Goal: Transaction & Acquisition: Download file/media

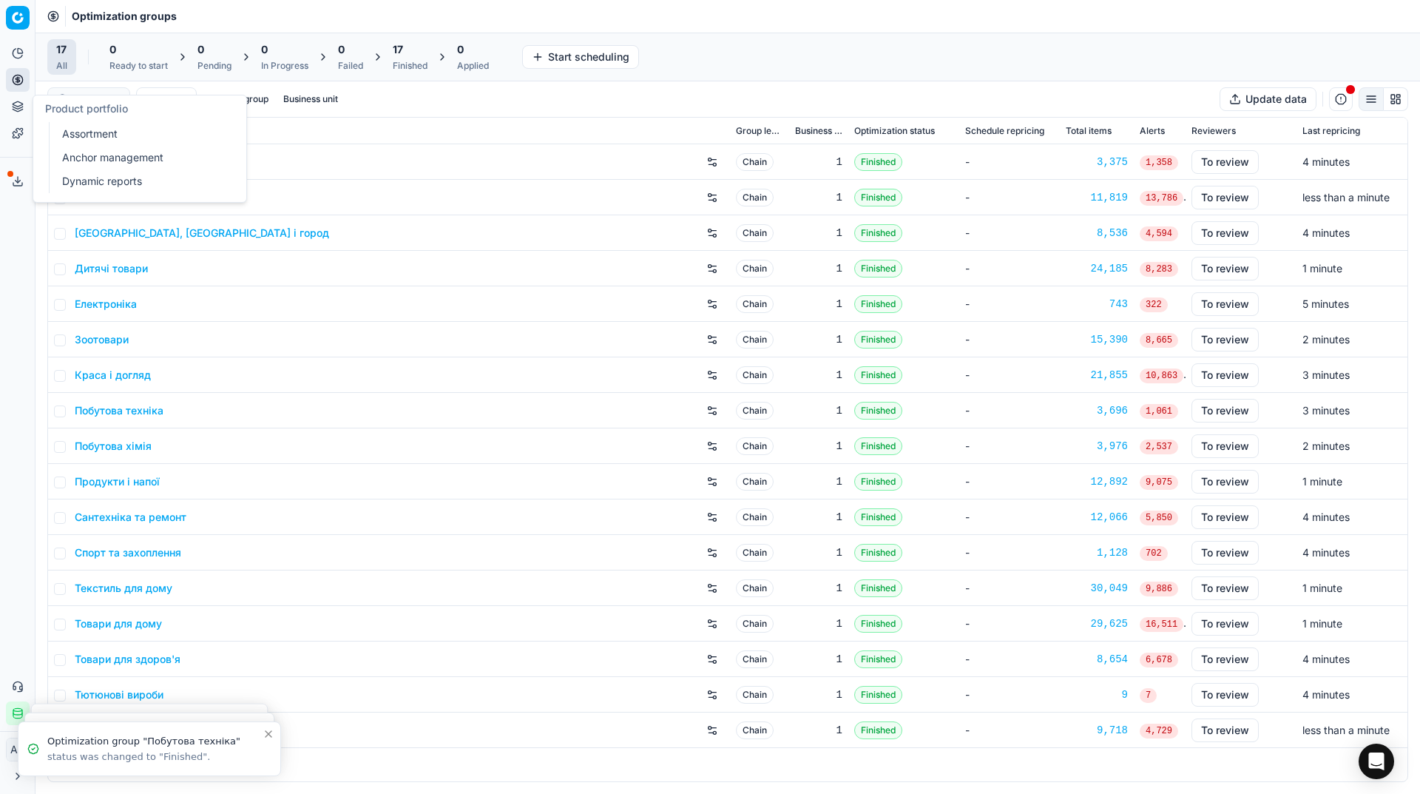
click at [72, 129] on link "Assortment" at bounding box center [142, 134] width 172 height 21
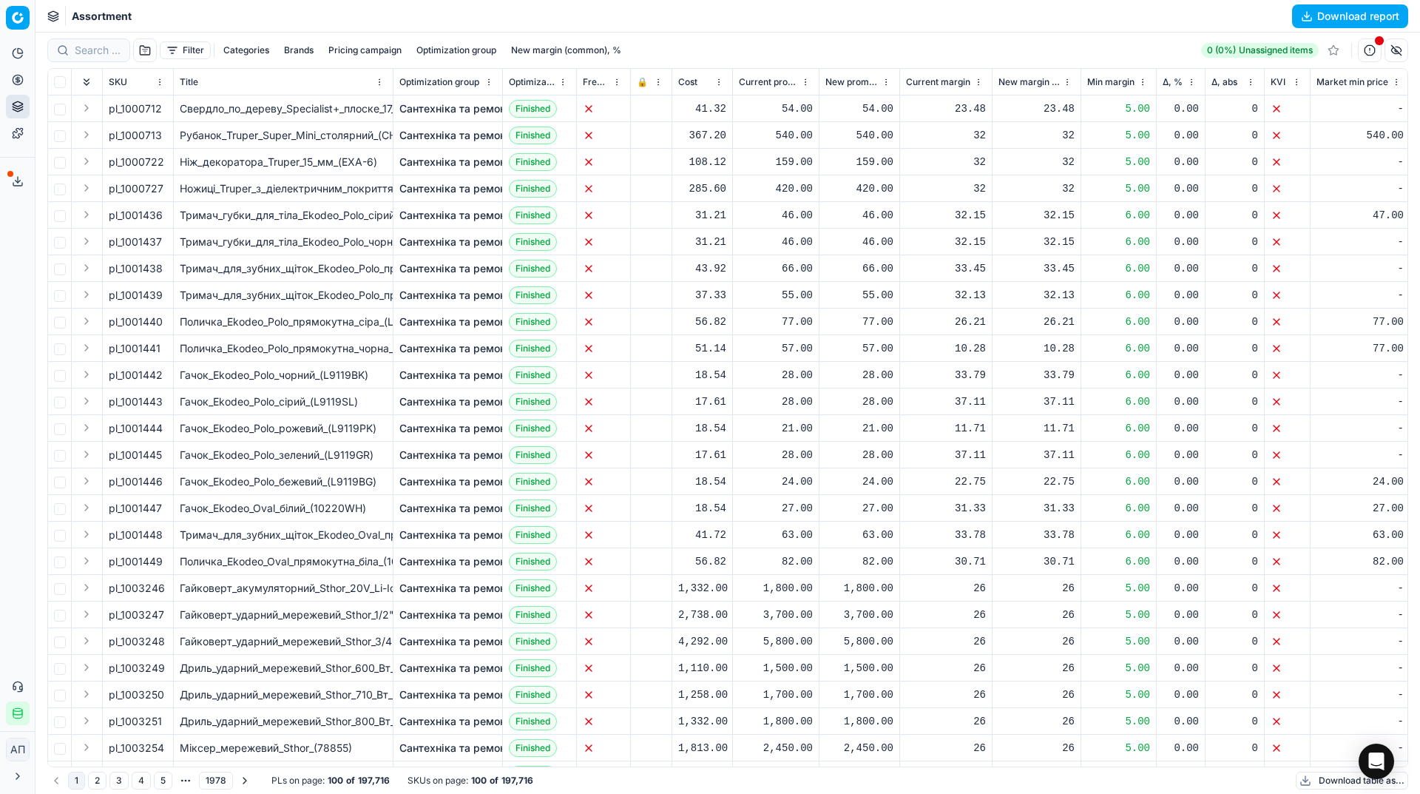
click at [1302, 11] on button "Download report" at bounding box center [1350, 16] width 116 height 24
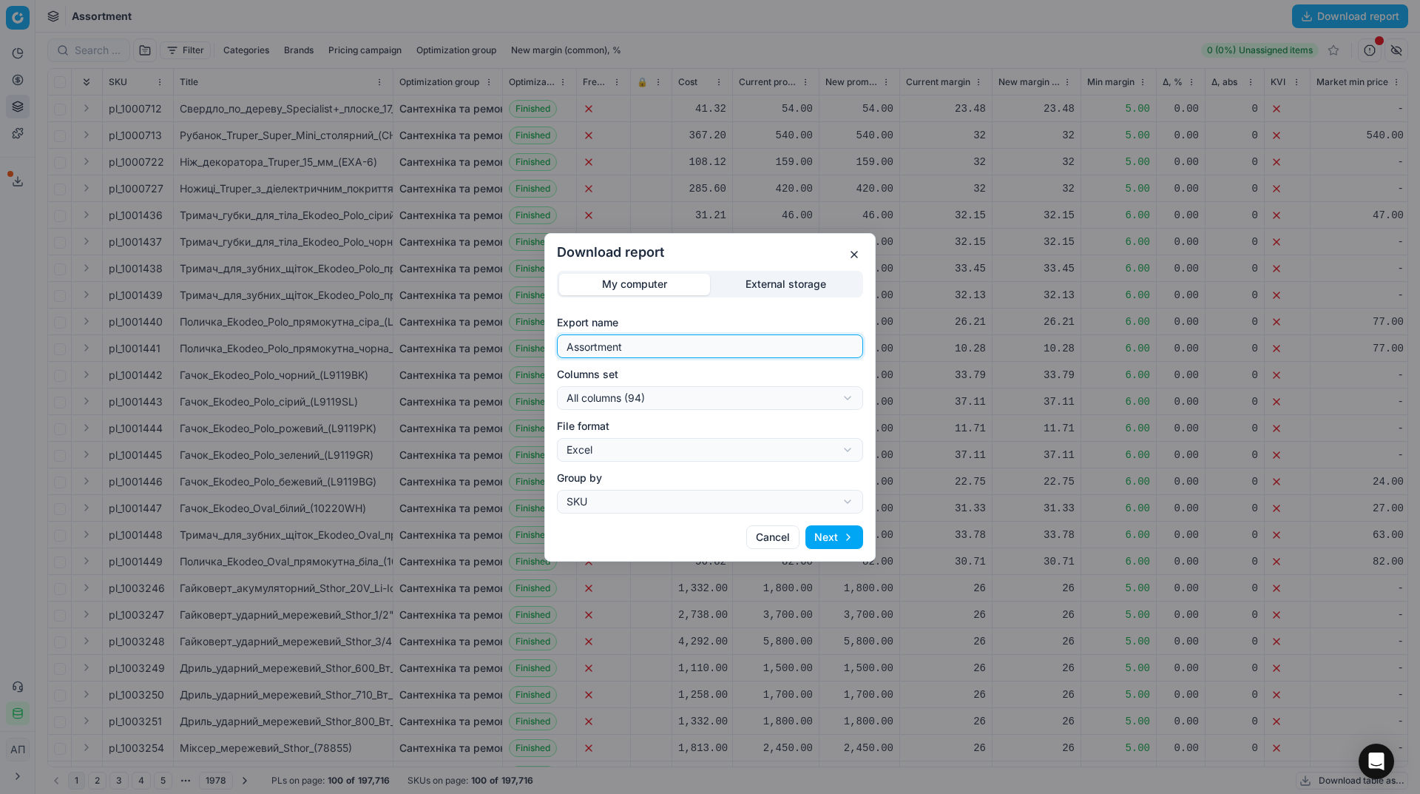
click at [721, 353] on input "Assortment" at bounding box center [710, 346] width 293 height 22
type input "Assortment [DATE] - 3"
click at [737, 402] on div "Download report My computer External storage Export name Assortment [DATE] - 3 …" at bounding box center [710, 397] width 1420 height 794
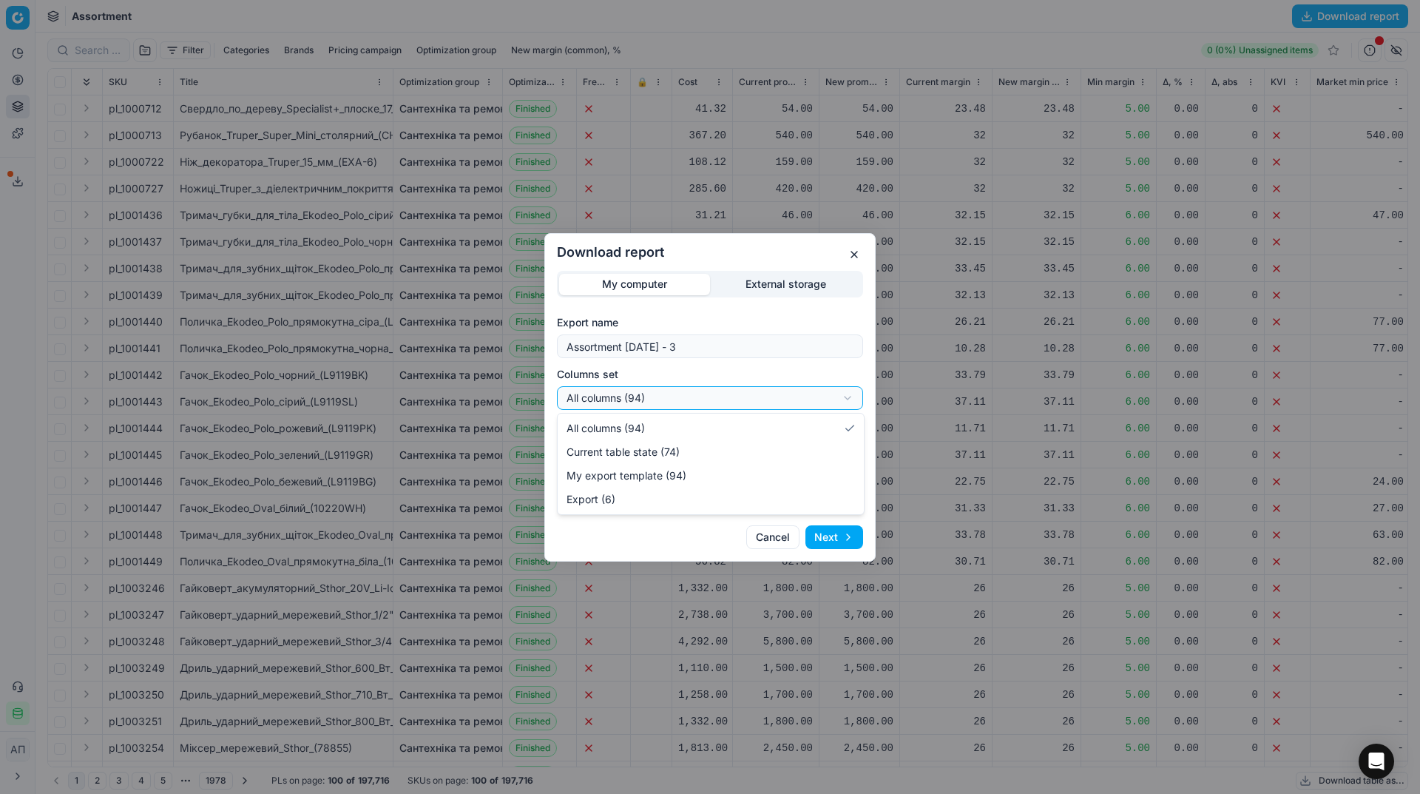
select select "table"
click at [830, 535] on button "Next" at bounding box center [834, 537] width 58 height 24
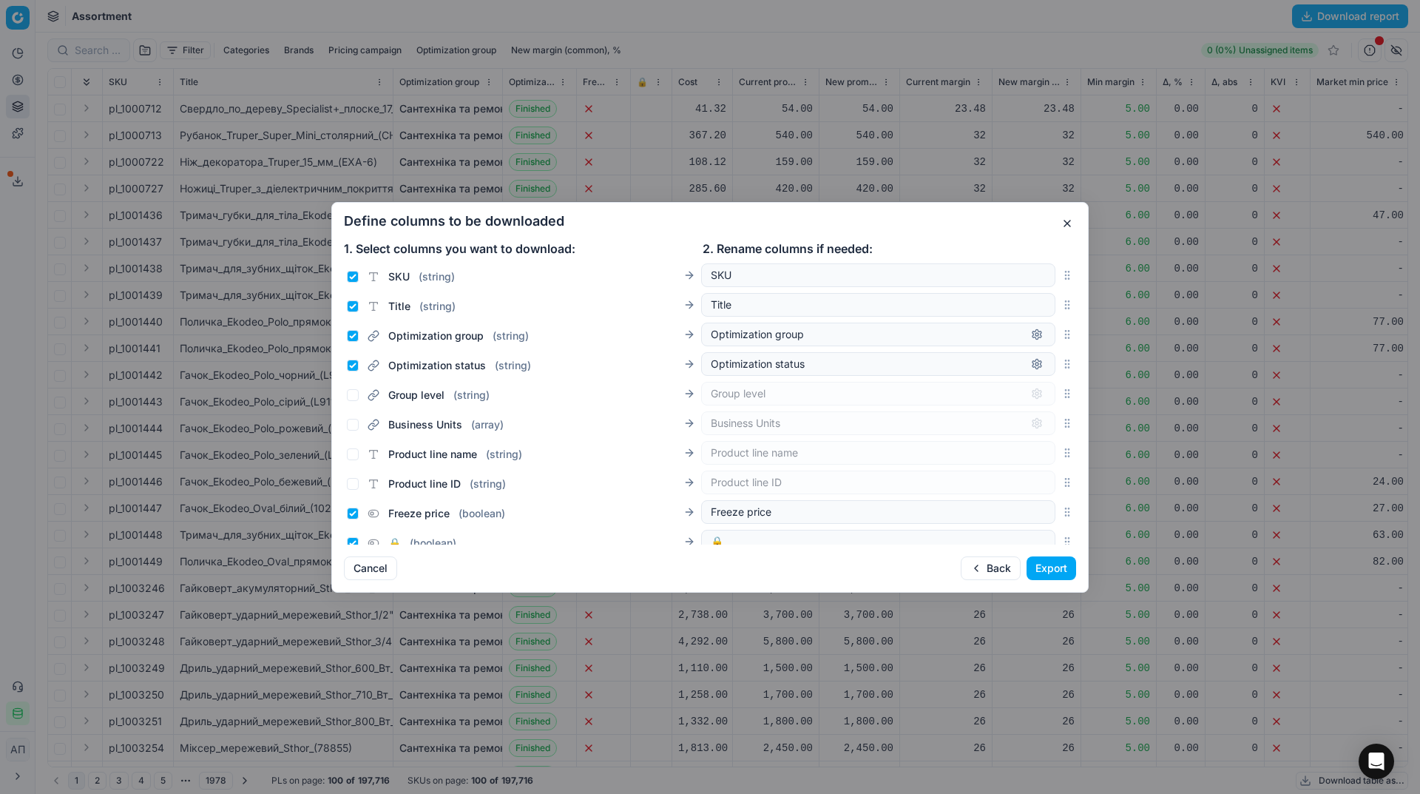
click at [1033, 567] on button "Export" at bounding box center [1051, 568] width 50 height 24
